Goal: Information Seeking & Learning: Learn about a topic

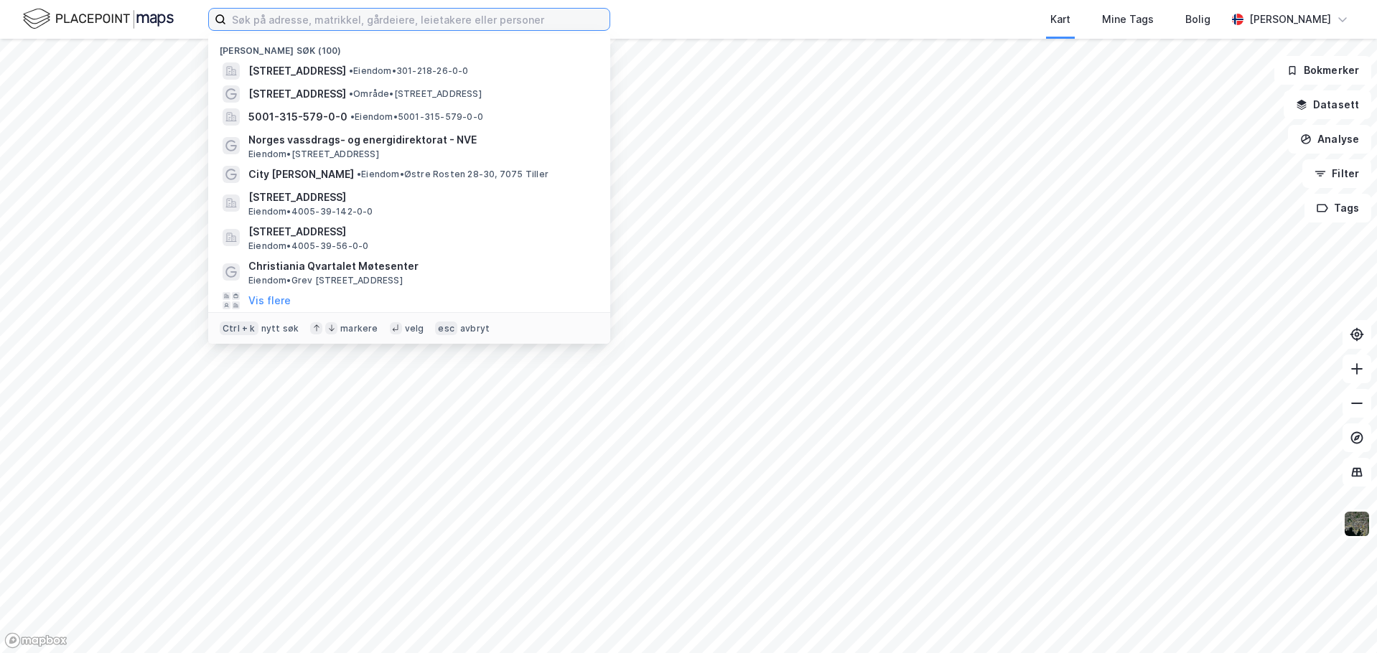
click at [296, 22] on input at bounding box center [417, 20] width 383 height 22
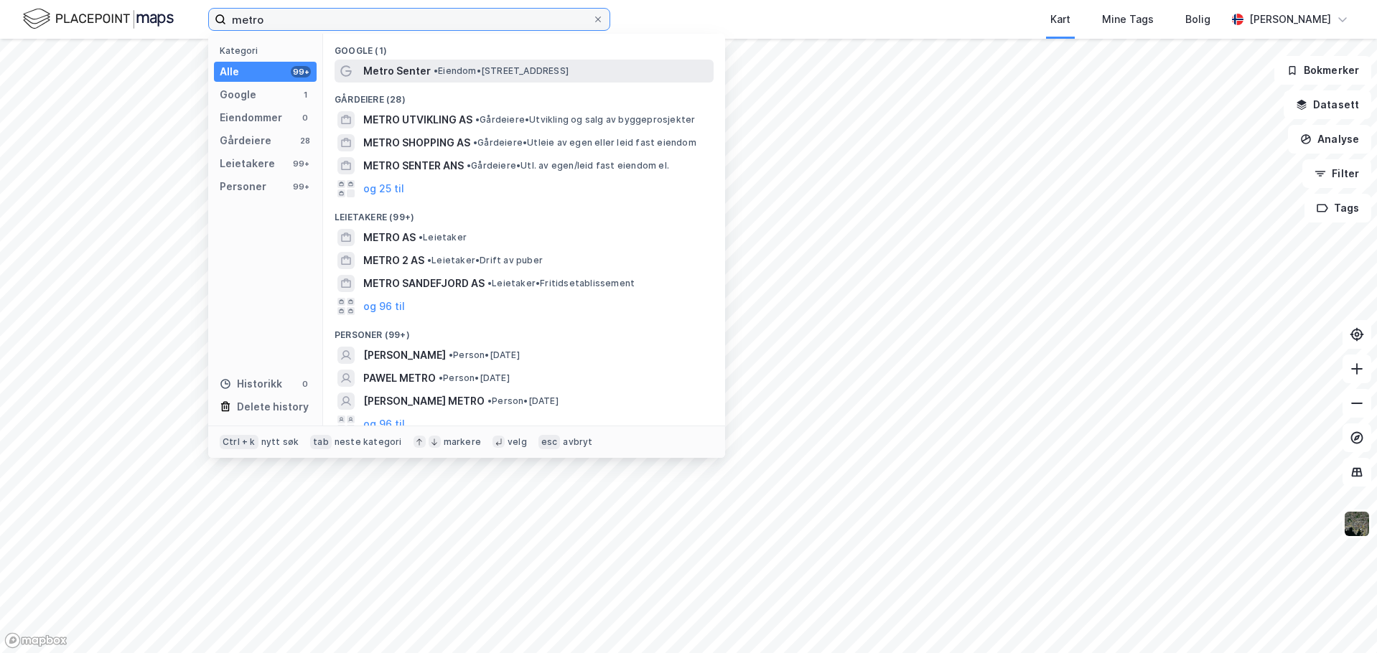
type input "metro"
click at [422, 66] on span "Metro Senter" at bounding box center [396, 70] width 67 height 17
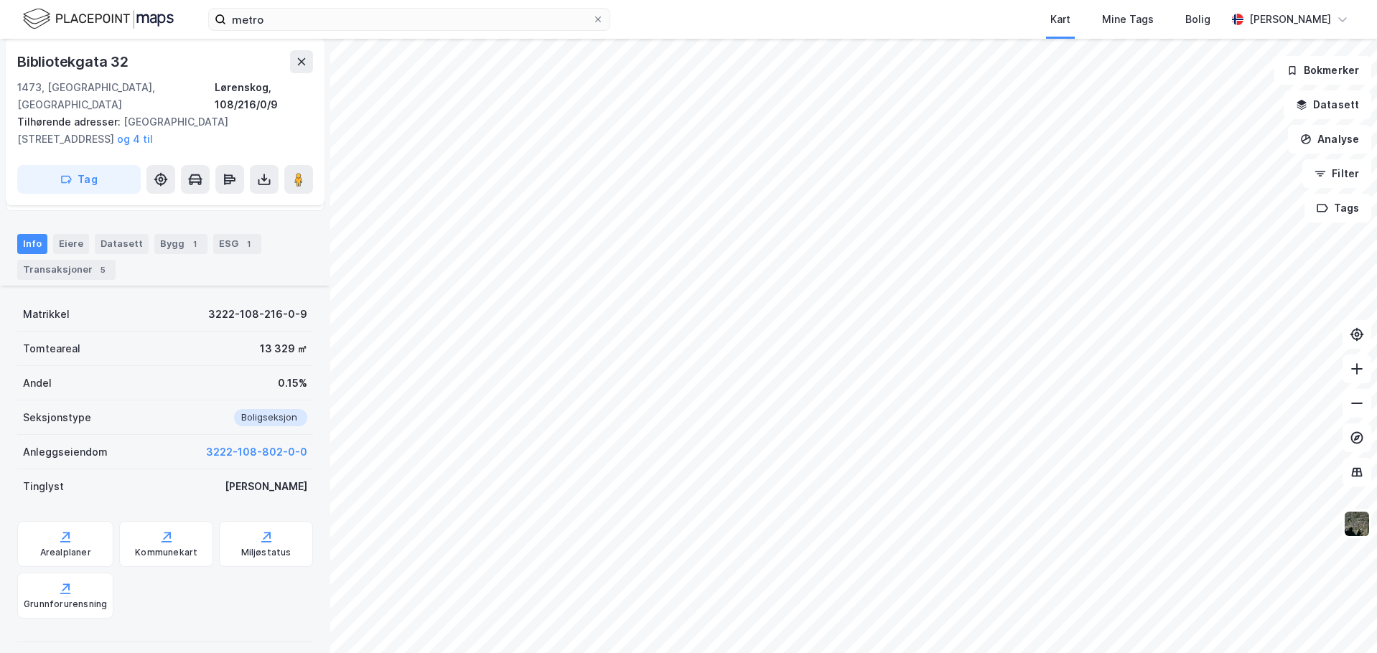
scroll to position [234, 0]
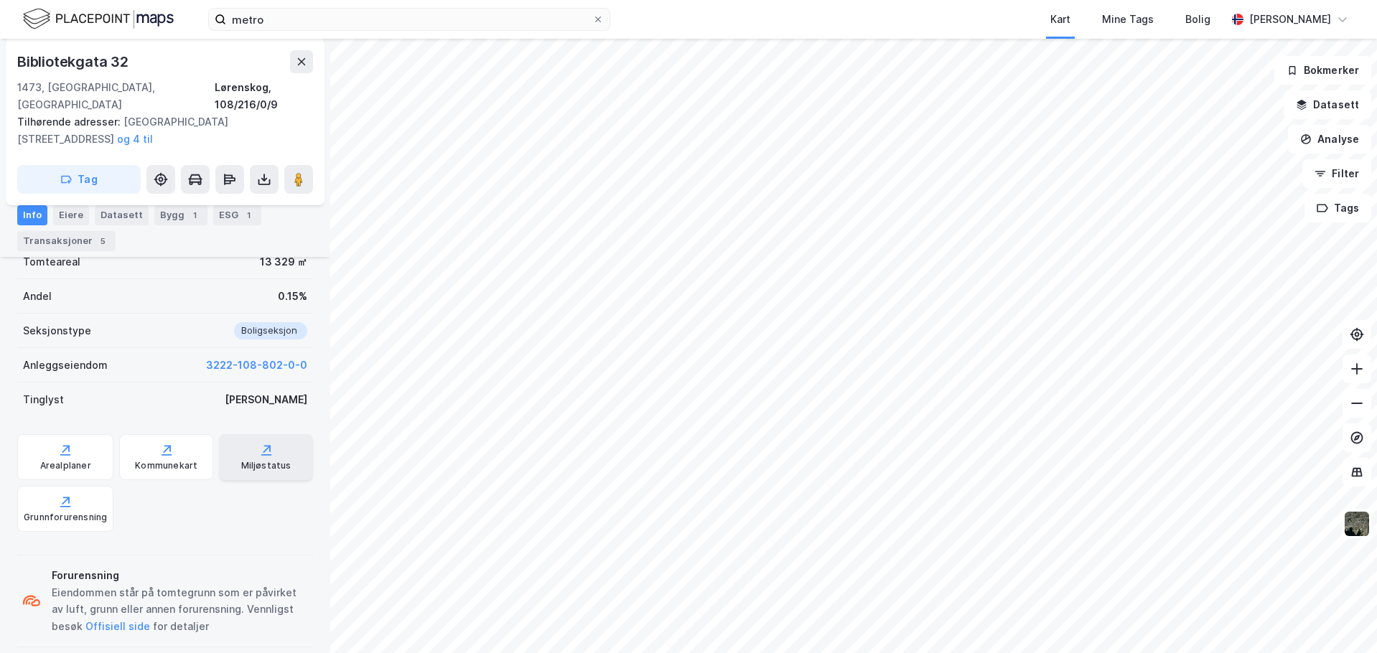
click at [262, 443] on icon at bounding box center [266, 450] width 14 height 14
click at [224, 210] on div "ESG 1" at bounding box center [237, 215] width 48 height 20
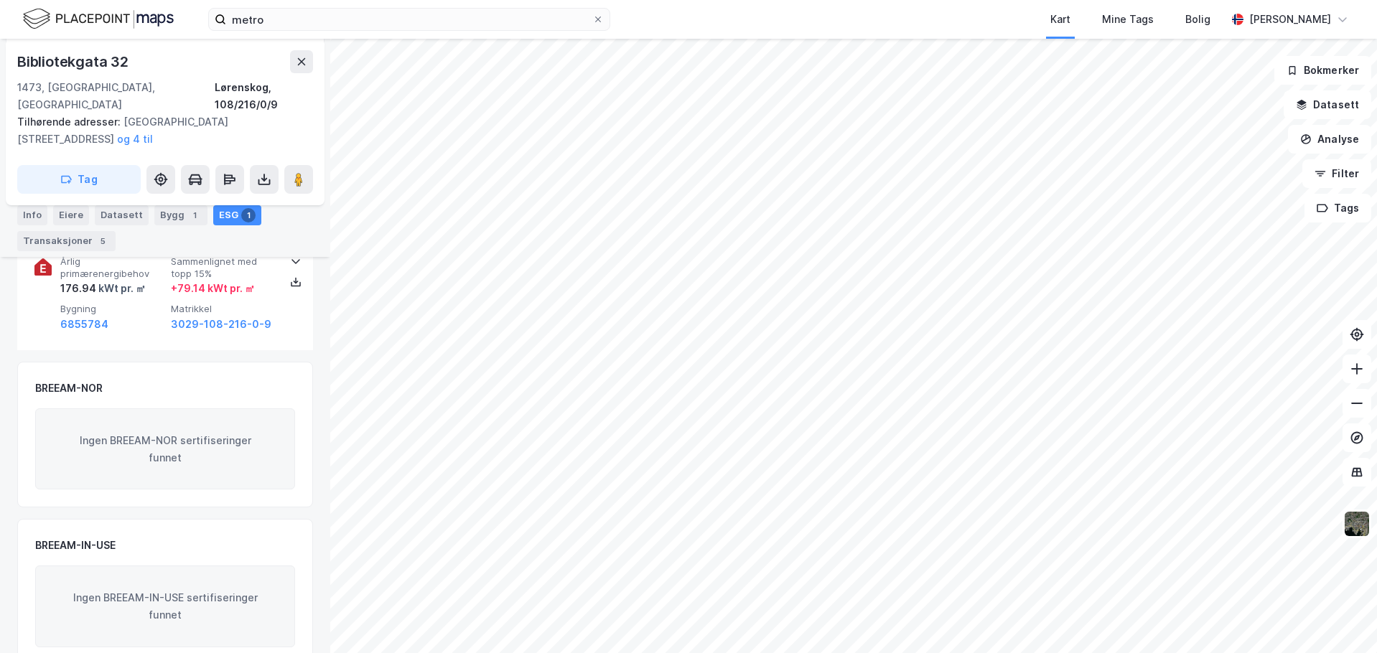
scroll to position [240, 0]
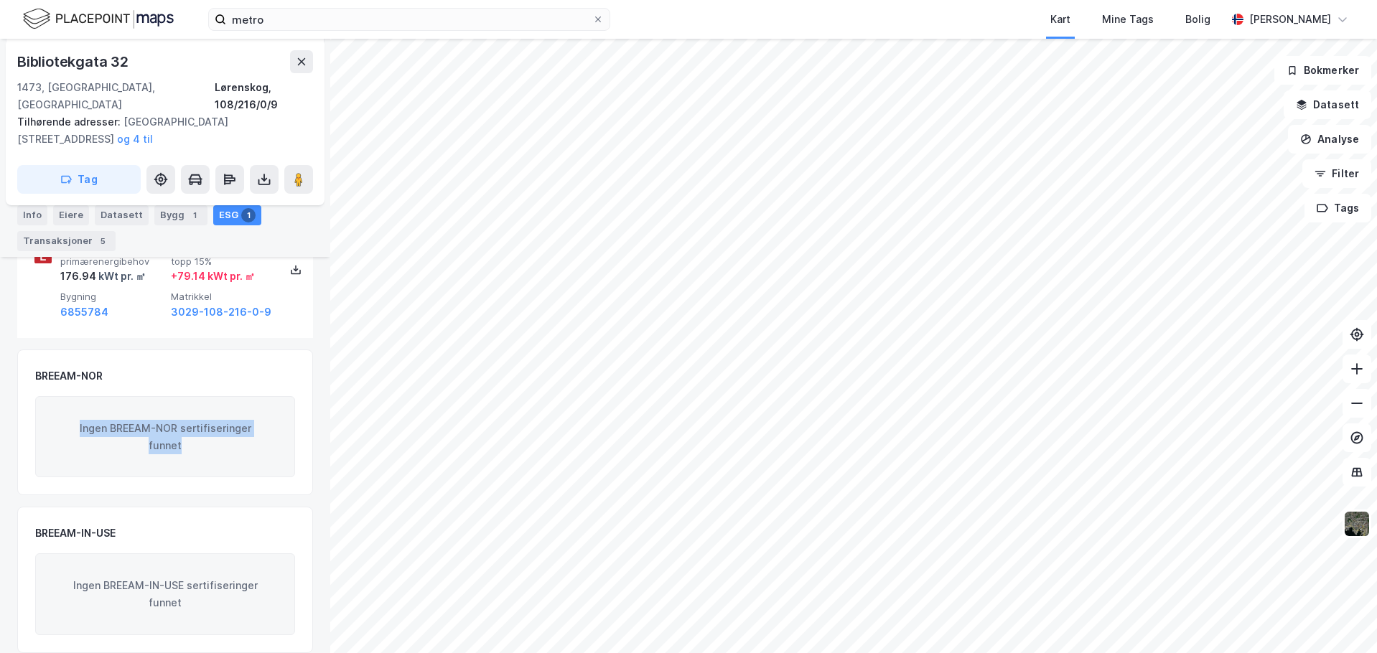
drag, startPoint x: 79, startPoint y: 411, endPoint x: 216, endPoint y: 426, distance: 137.9
click at [216, 426] on div "Ingen BREEAM-NOR sertifiseringer funnet" at bounding box center [165, 437] width 260 height 82
click at [220, 447] on div "Ingen BREEAM-NOR sertifiseringer funnet" at bounding box center [165, 437] width 260 height 82
click at [114, 530] on div "BREEAM-IN-USE Ingen BREEAM-IN-USE sertifiseringer funnet" at bounding box center [165, 580] width 260 height 111
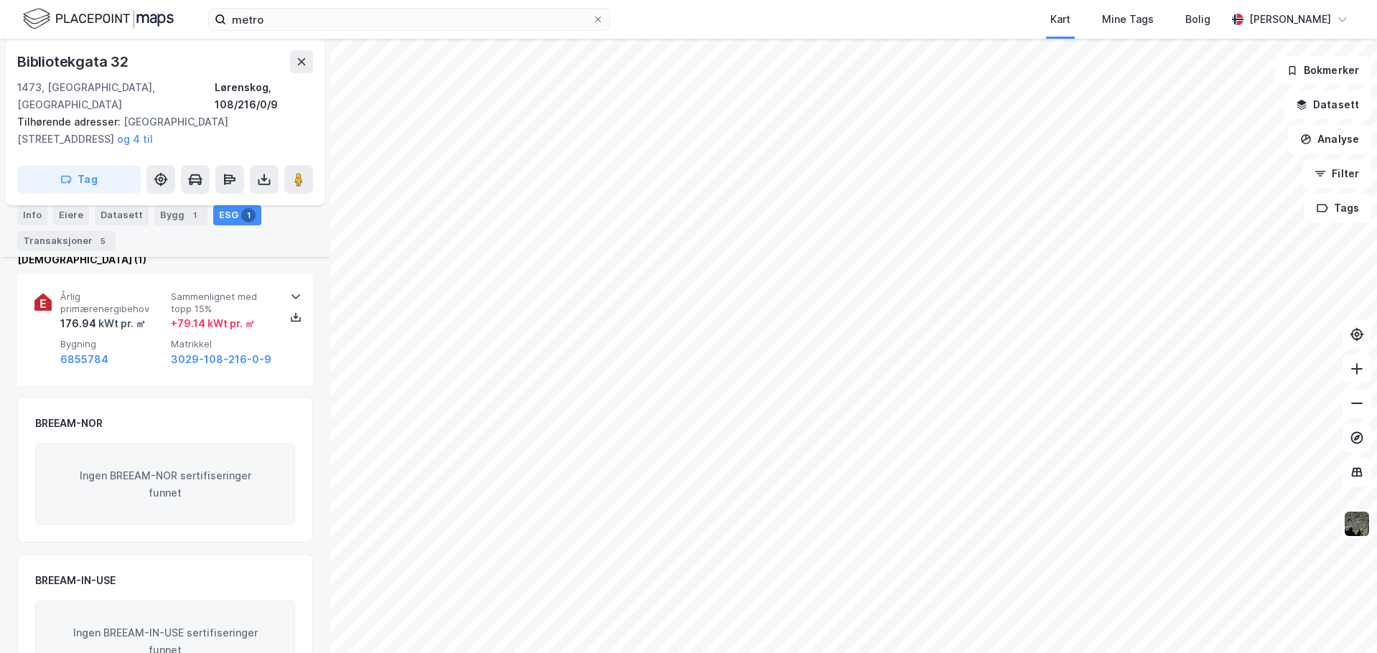
scroll to position [169, 0]
